Goal: Task Accomplishment & Management: Use online tool/utility

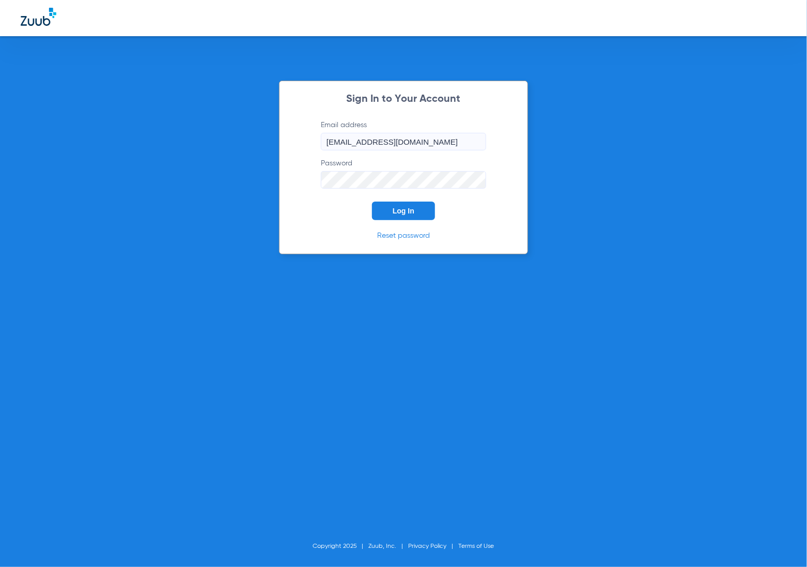
click at [417, 205] on button "Log In" at bounding box center [403, 211] width 63 height 19
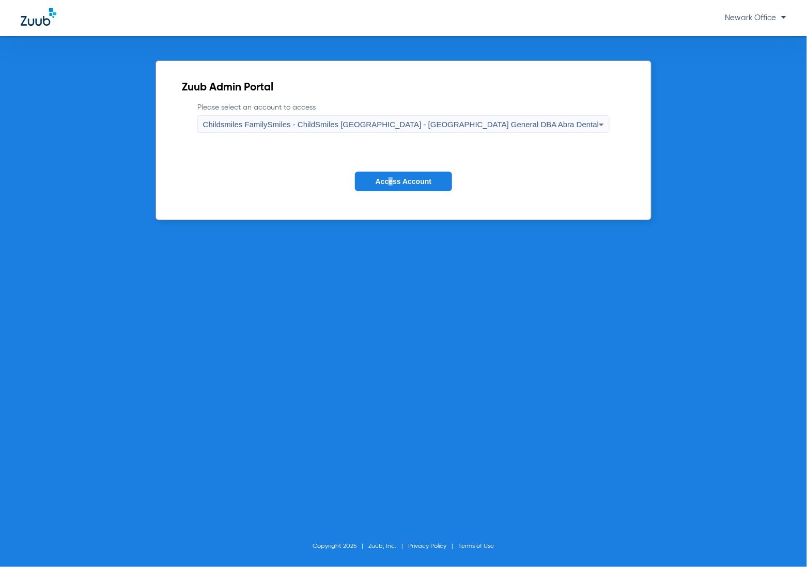
drag, startPoint x: 389, startPoint y: 192, endPoint x: 393, endPoint y: 188, distance: 5.8
click at [393, 188] on form "Please select an account to access Childsmiles FamilySmiles - ChildSmiles [GEOG…" at bounding box center [404, 154] width 444 height 105
click at [393, 188] on button "Access Account" at bounding box center [403, 182] width 97 height 20
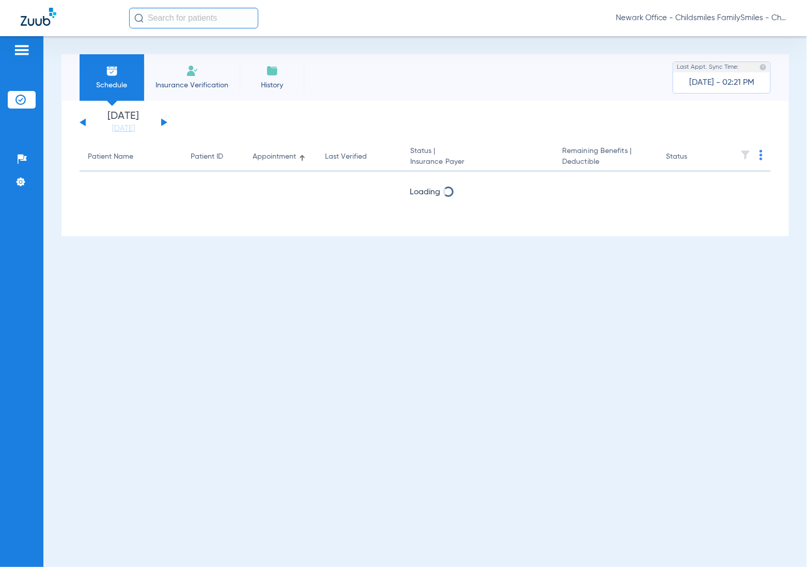
click at [187, 19] on input "text" at bounding box center [193, 18] width 129 height 21
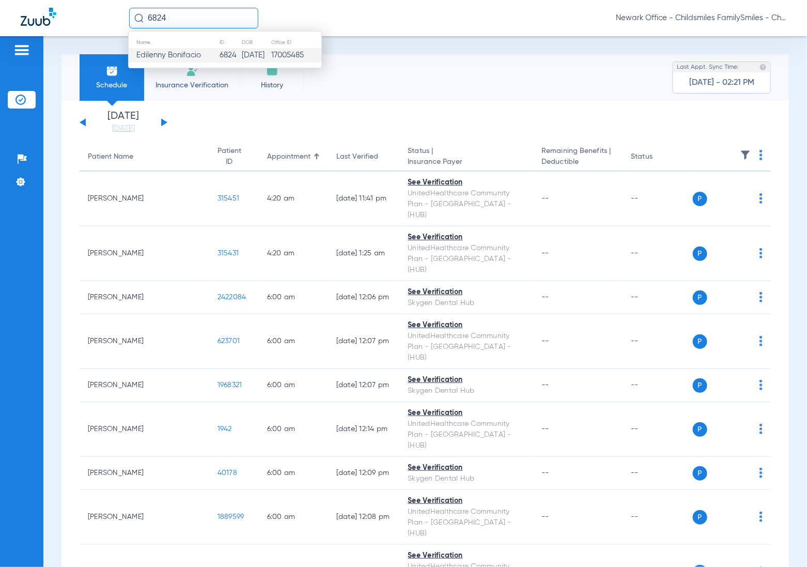
type input "6824"
click at [194, 53] on span "Edilenny Bonifacio" at bounding box center [168, 55] width 65 height 8
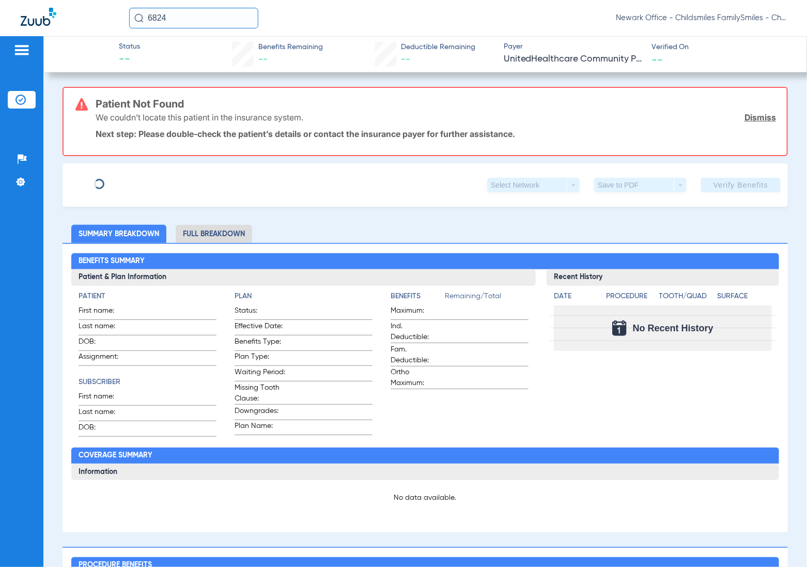
type input "EDILENNY"
type input "[PERSON_NAME]"
type input "[DATE]"
click at [745, 120] on link "Dismiss" at bounding box center [761, 117] width 32 height 10
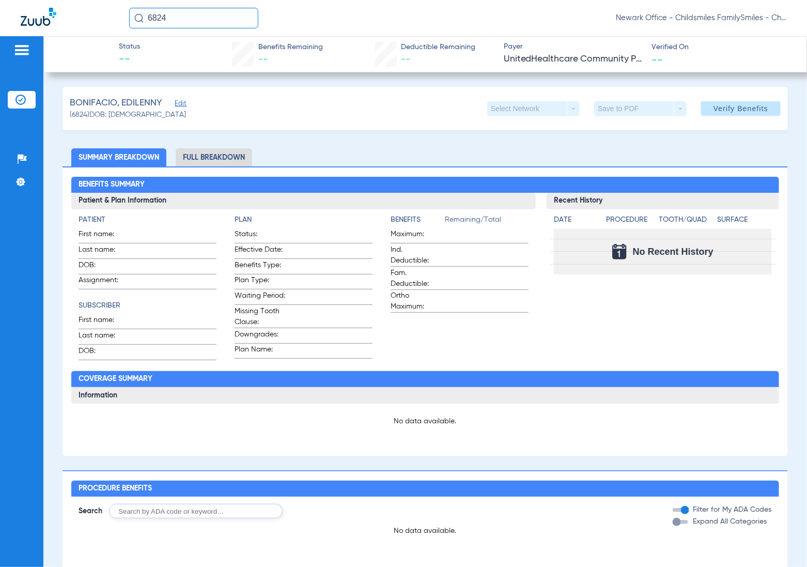
click at [182, 103] on span "Edit" at bounding box center [179, 105] width 9 height 10
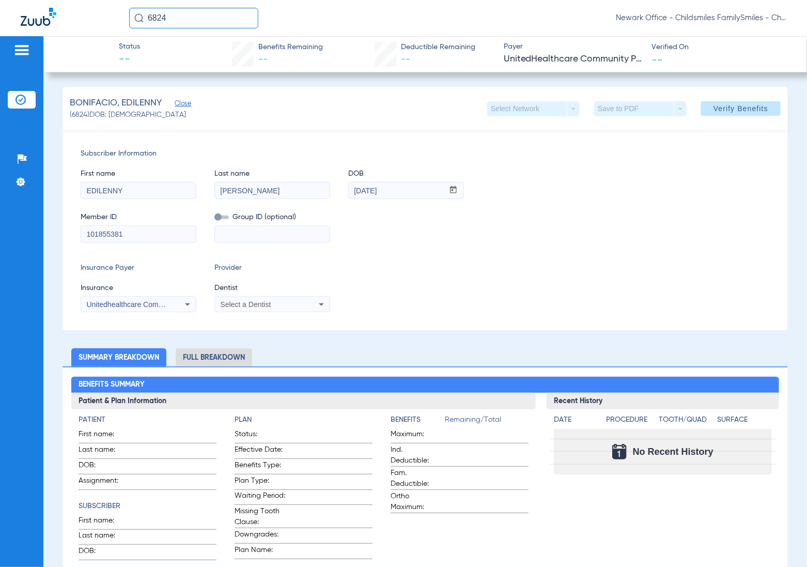
drag, startPoint x: 135, startPoint y: 234, endPoint x: 14, endPoint y: 233, distance: 121.0
click at [14, 233] on div "Patients Insurance Verification Setup Help Center Settings Status -- Benefits R…" at bounding box center [403, 319] width 807 height 567
paste input "3HZN43672940"
type input "3HZN43672940"
paste input "100DN-0010"
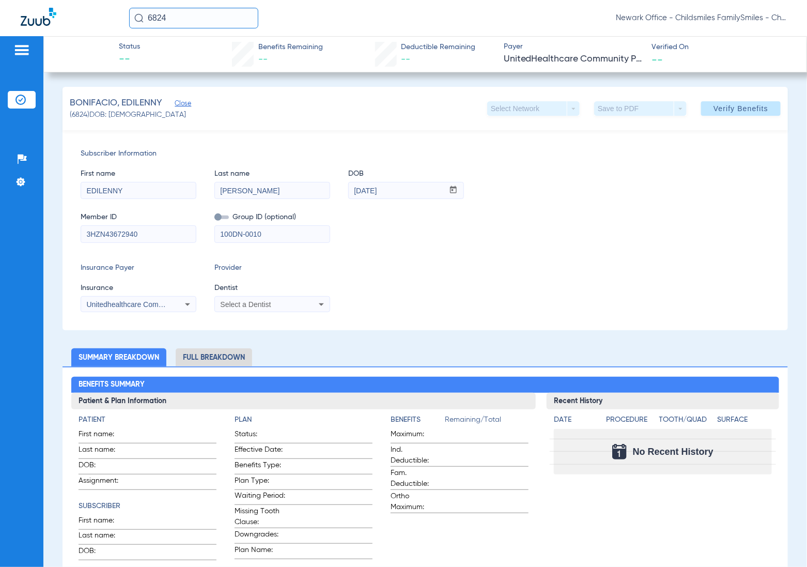
click at [247, 237] on input "100DN-0010" at bounding box center [272, 234] width 115 height 17
type input "100DN0010"
click at [150, 308] on span "Unitedhealthcare Community Plan - Nj - (Hub)" at bounding box center [160, 304] width 148 height 8
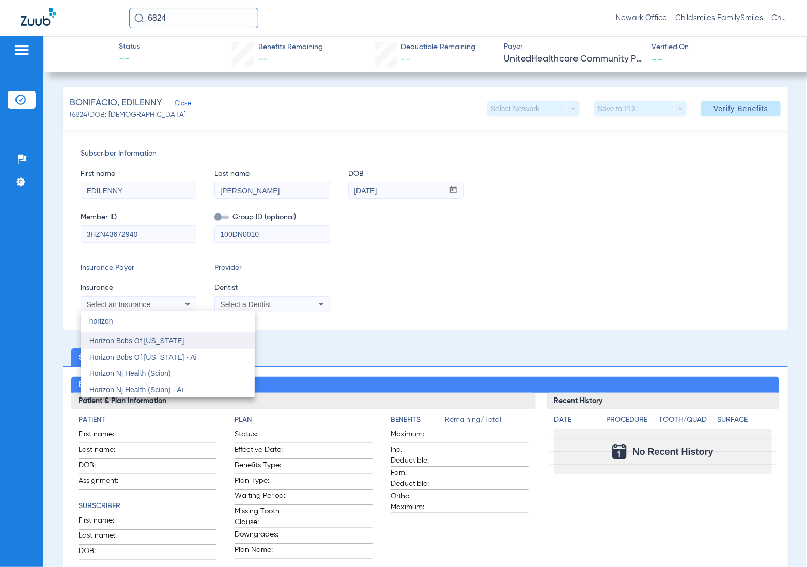
type input "horizon"
click at [128, 340] on span "Horizon Bcbs Of [US_STATE]" at bounding box center [136, 341] width 95 height 8
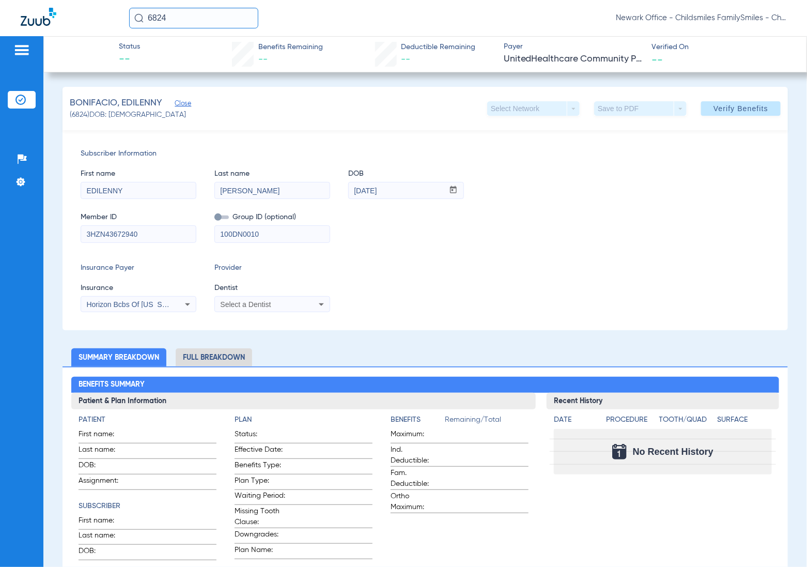
click at [278, 311] on div "Select a Dentist" at bounding box center [272, 304] width 115 height 12
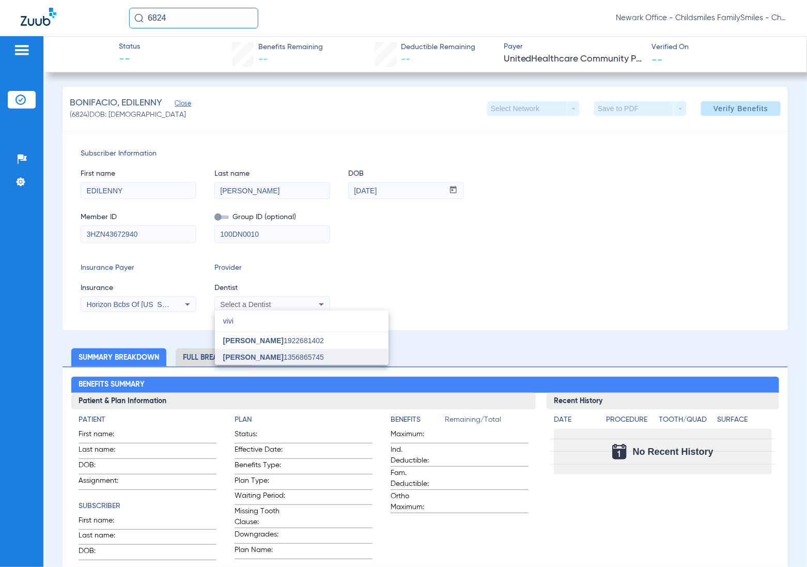
type input "vivi"
click at [236, 356] on span "[PERSON_NAME]" at bounding box center [253, 357] width 60 height 8
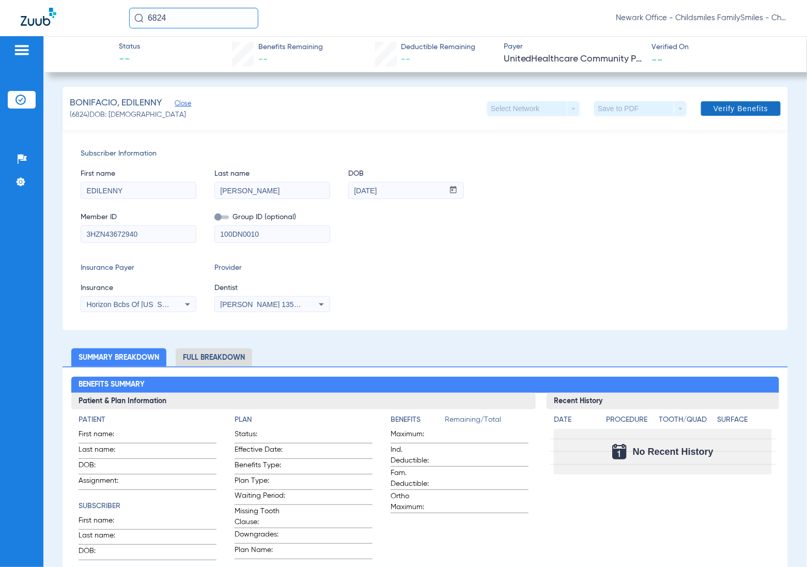
click at [728, 101] on span at bounding box center [742, 108] width 80 height 25
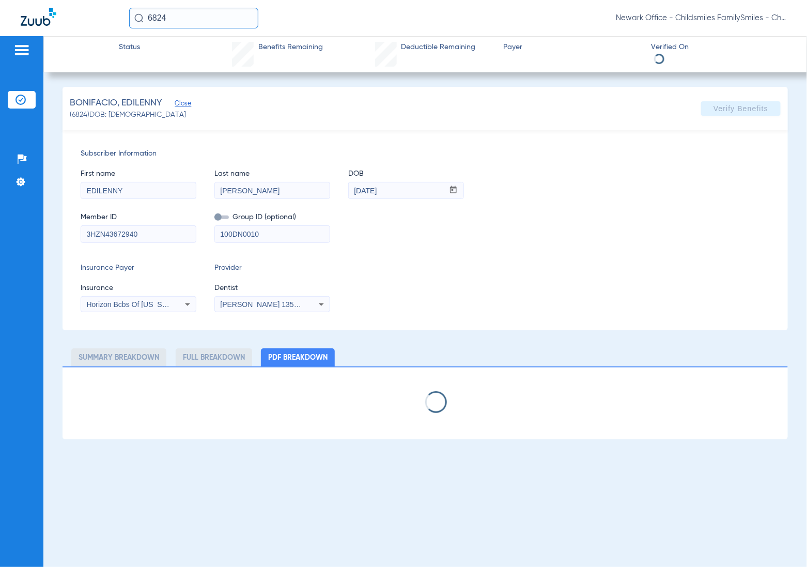
select select "page-width"
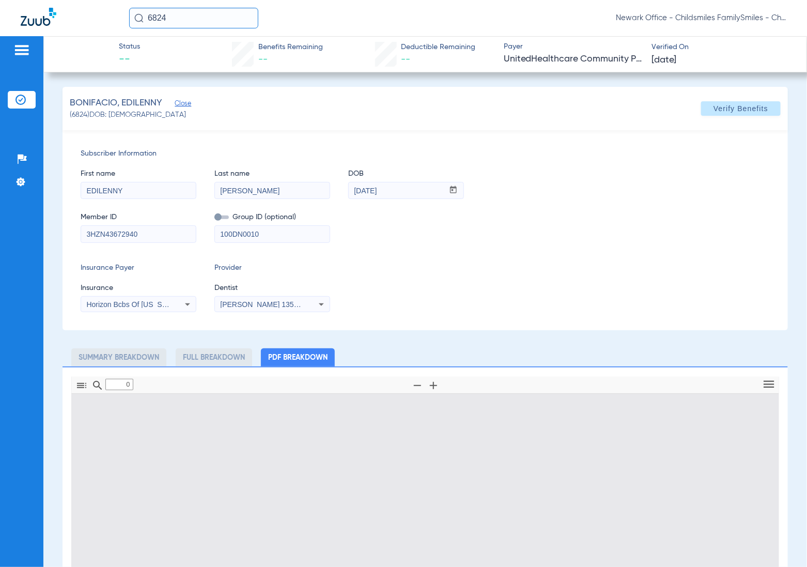
type input "1"
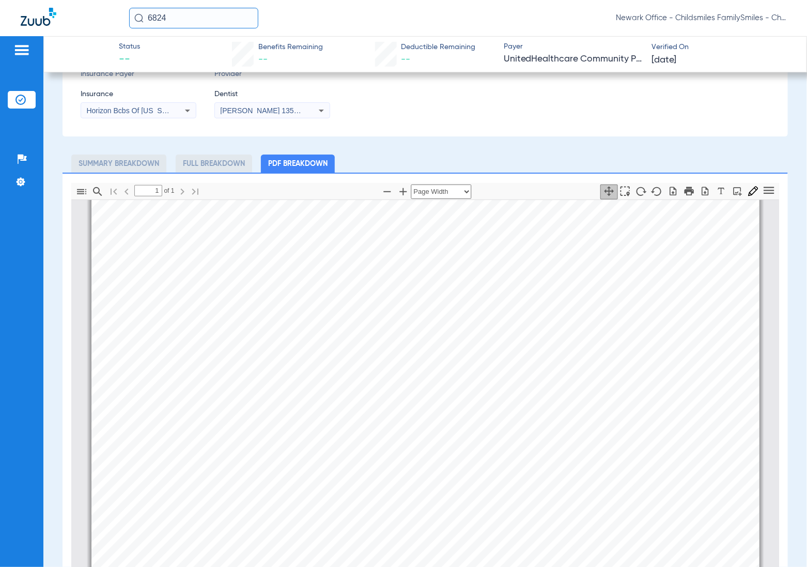
scroll to position [70, 0]
